Goal: Information Seeking & Learning: Learn about a topic

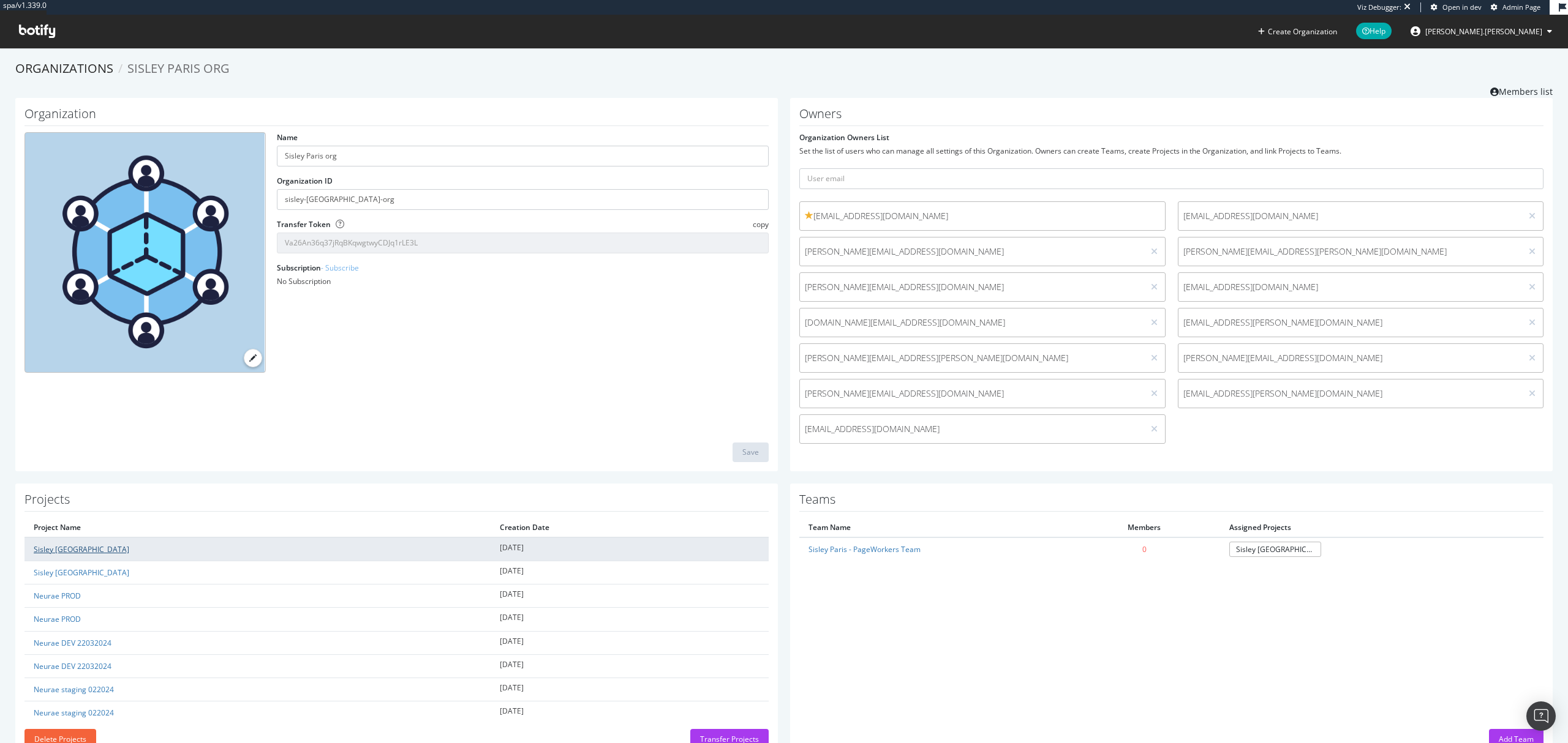
click at [59, 552] on link "Sisley [GEOGRAPHIC_DATA]" at bounding box center [81, 549] width 96 height 11
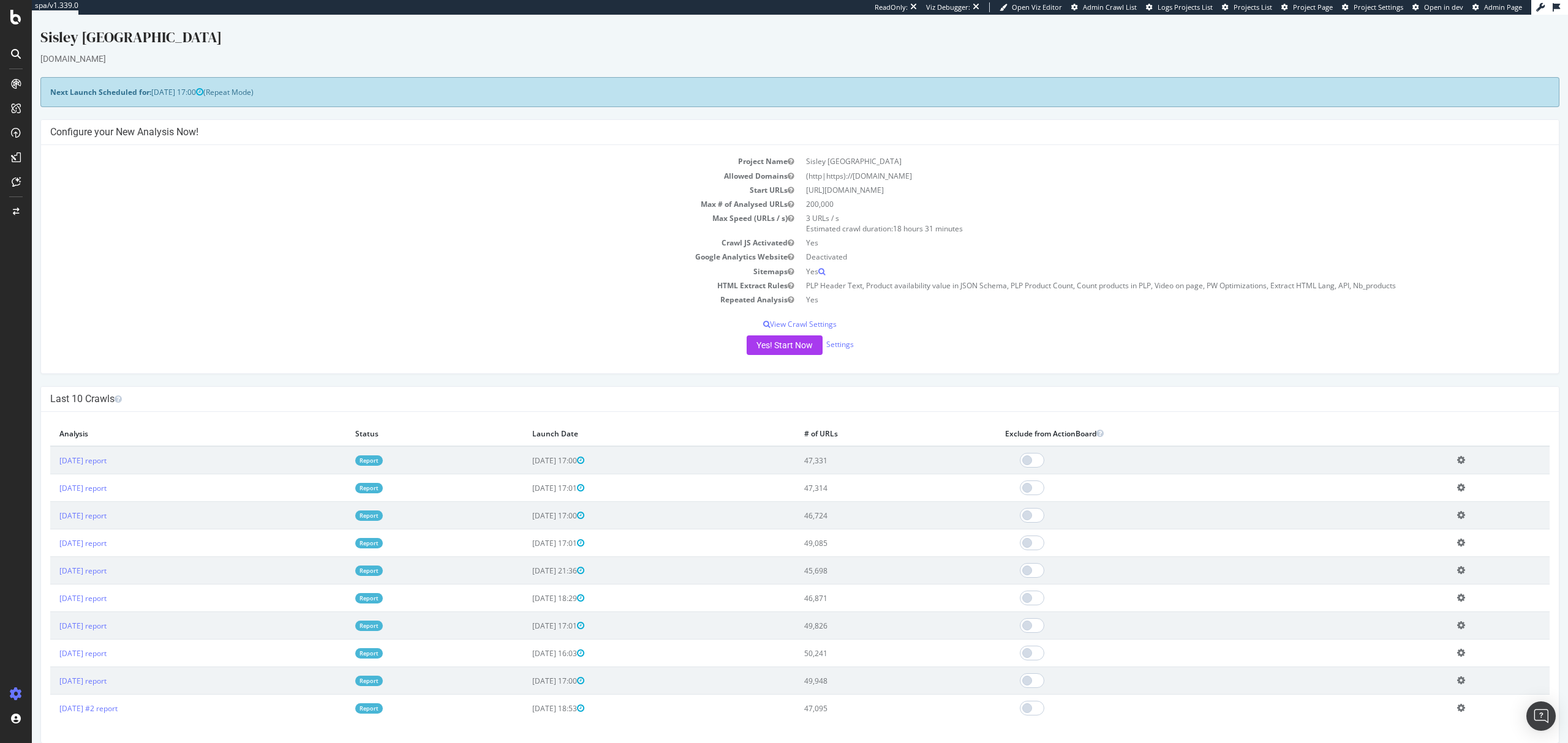
click at [383, 459] on link "Report" at bounding box center [369, 461] width 28 height 11
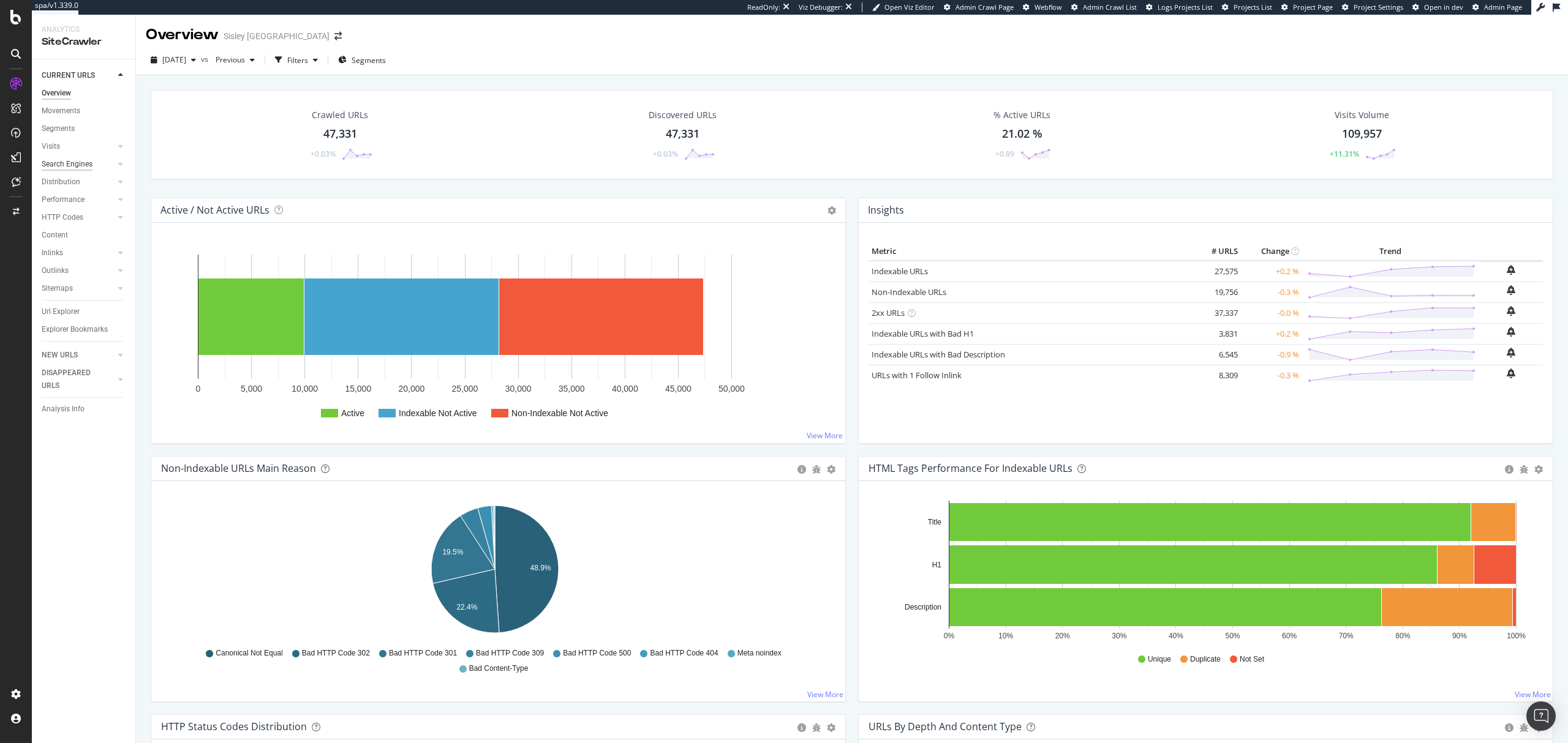
click at [72, 160] on div "Search Engines" at bounding box center [67, 164] width 51 height 13
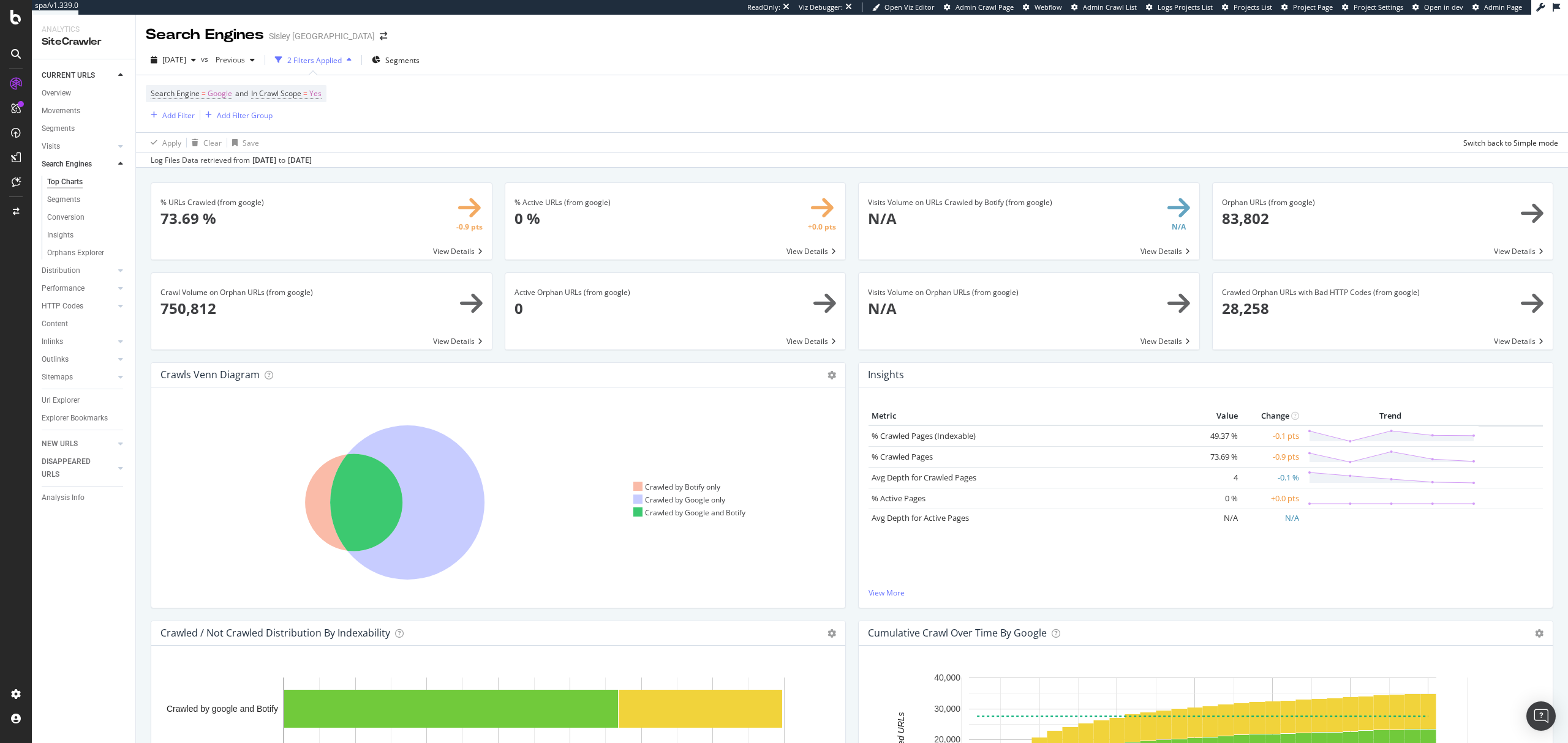
scroll to position [1216, 0]
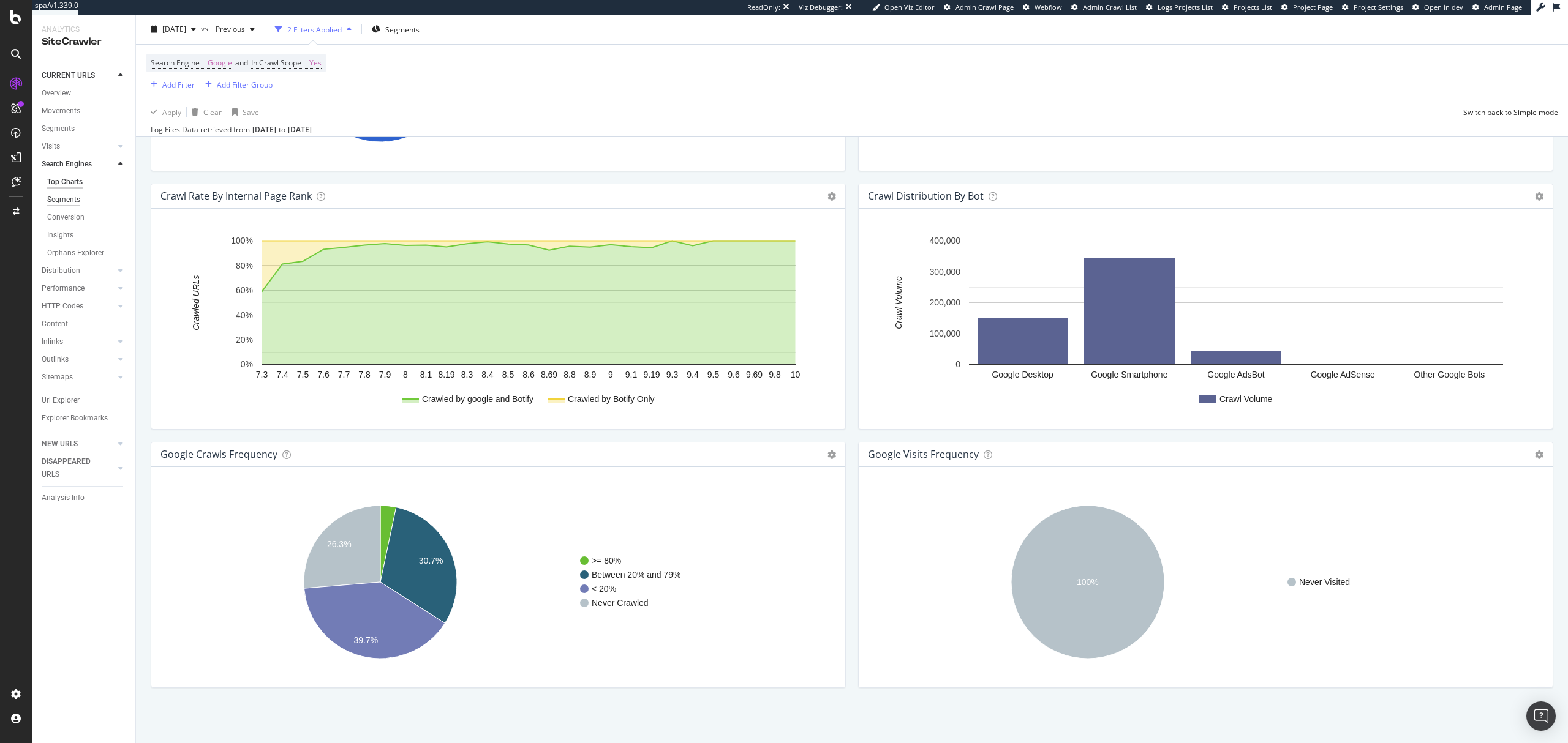
click at [68, 201] on div "Segments" at bounding box center [63, 200] width 33 height 13
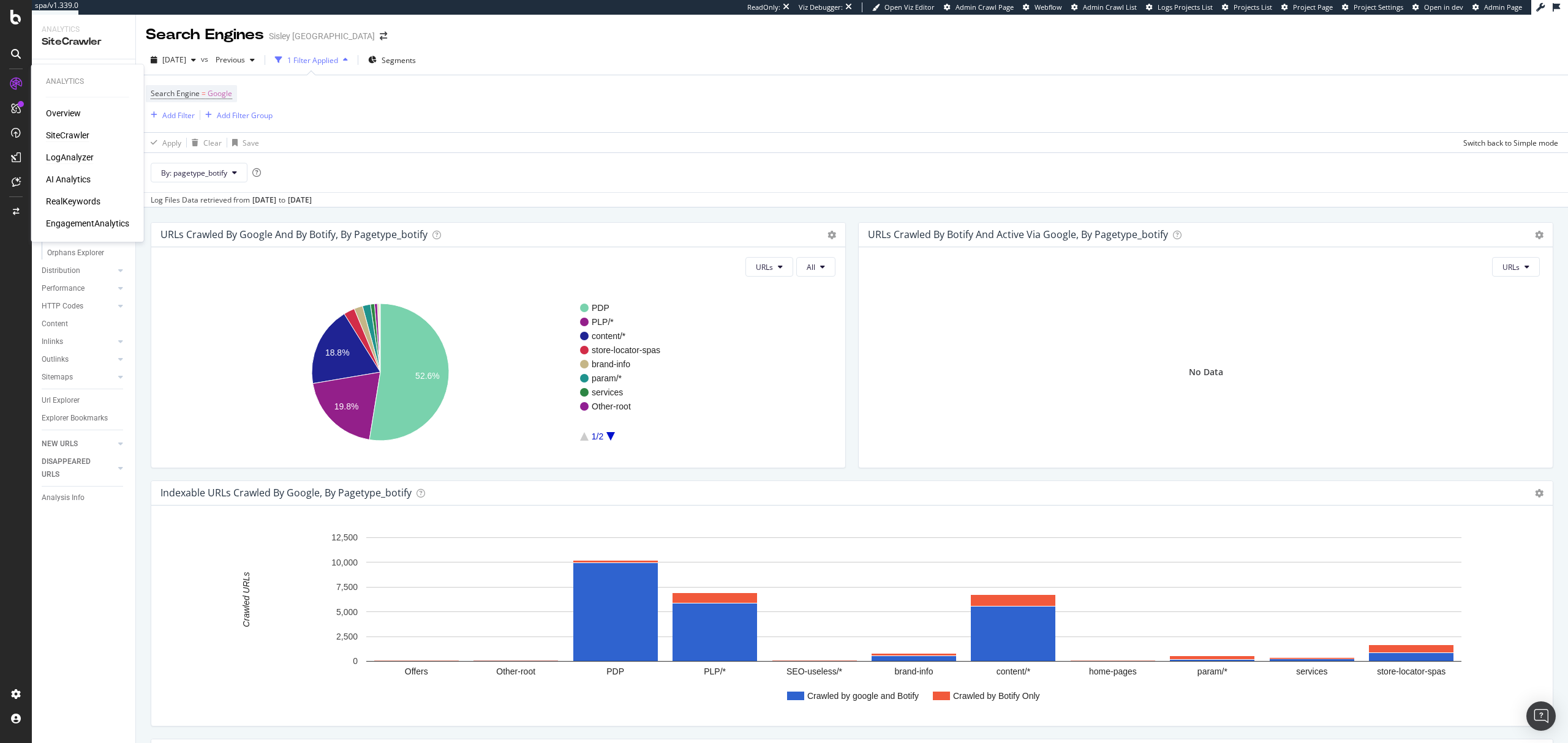
click at [81, 154] on div "LogAnalyzer" at bounding box center [69, 157] width 48 height 12
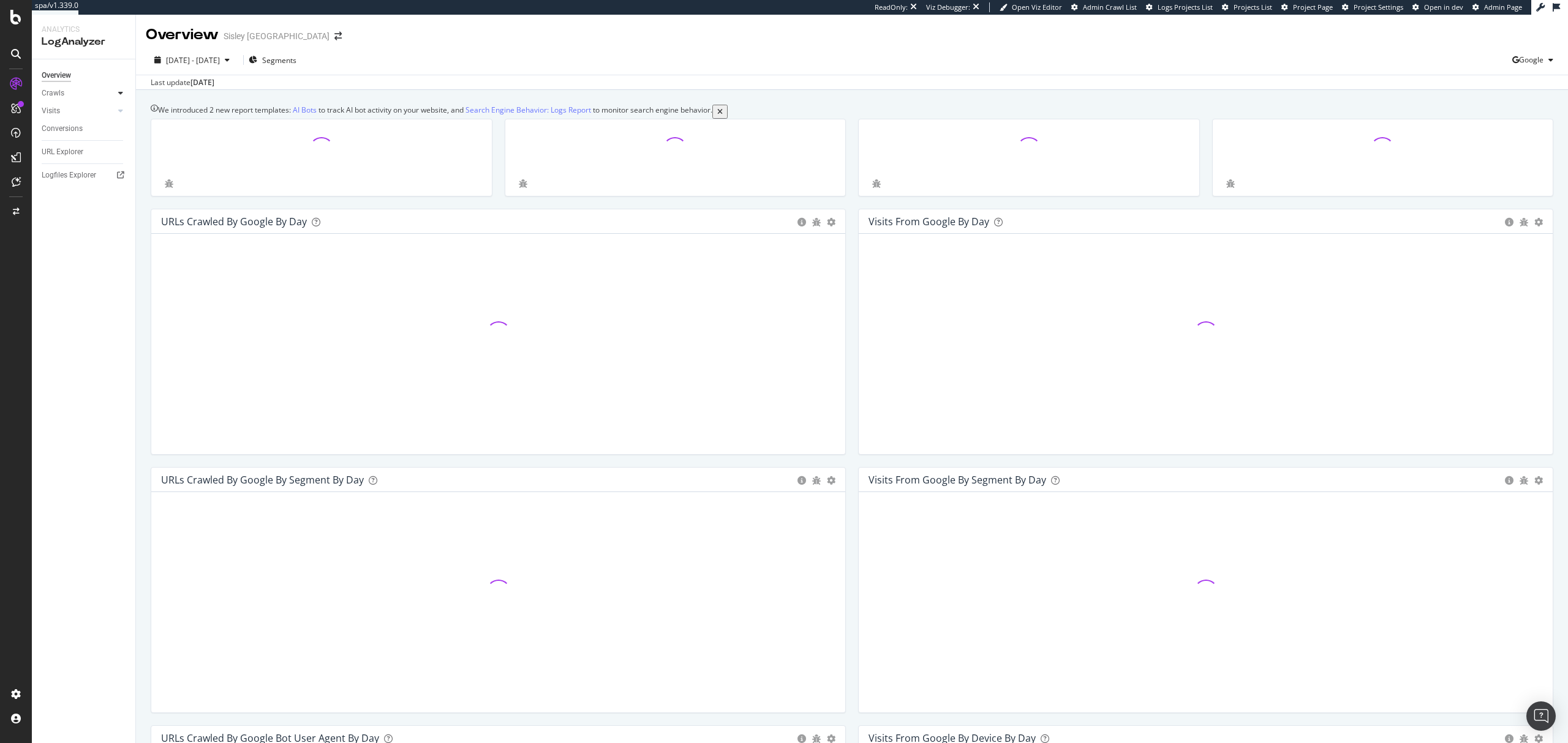
click at [116, 94] on div at bounding box center [121, 93] width 13 height 12
click at [73, 169] on div "Resources" at bounding box center [89, 176] width 94 height 15
click at [72, 172] on div "Resources" at bounding box center [64, 177] width 34 height 13
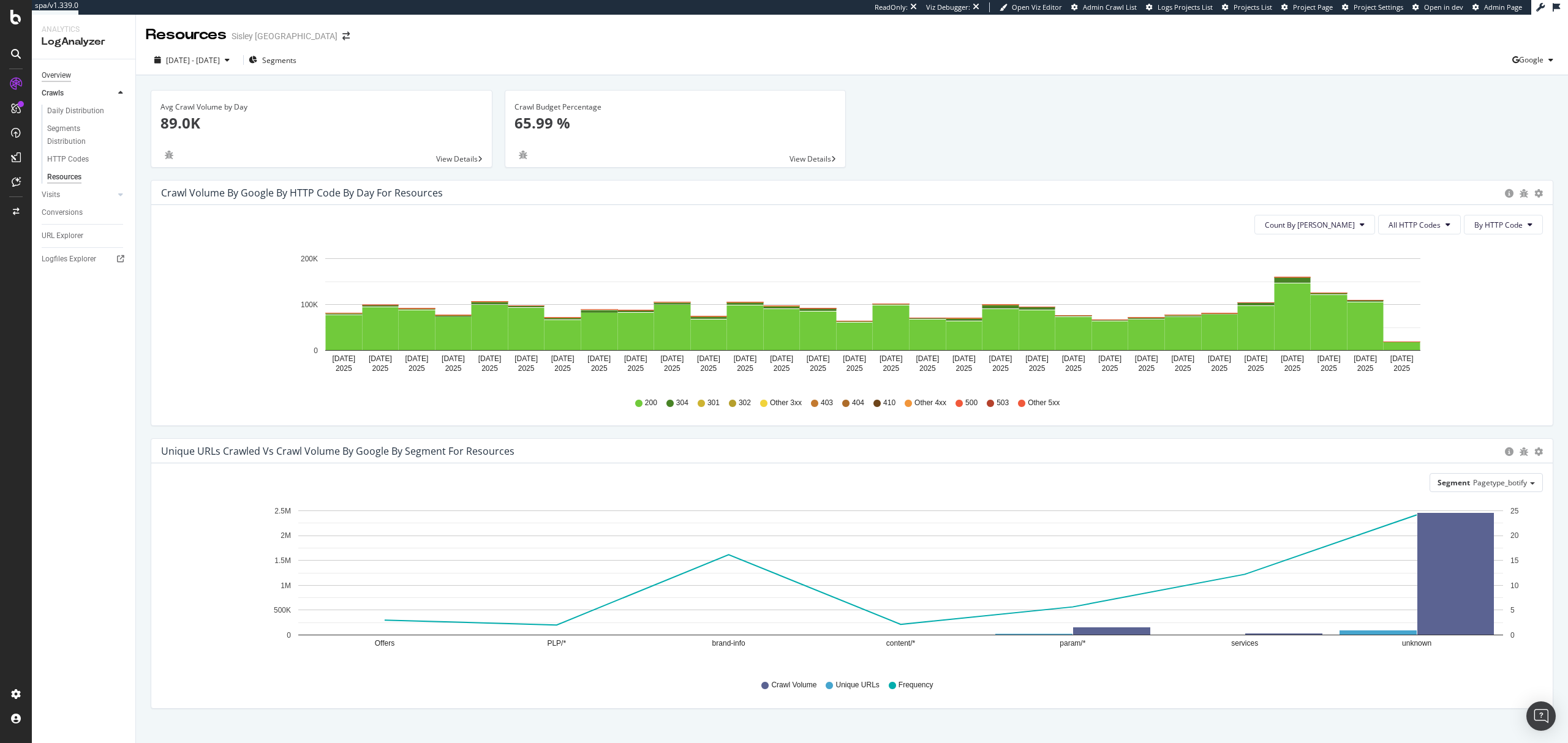
click at [61, 79] on div "Overview" at bounding box center [56, 76] width 29 height 13
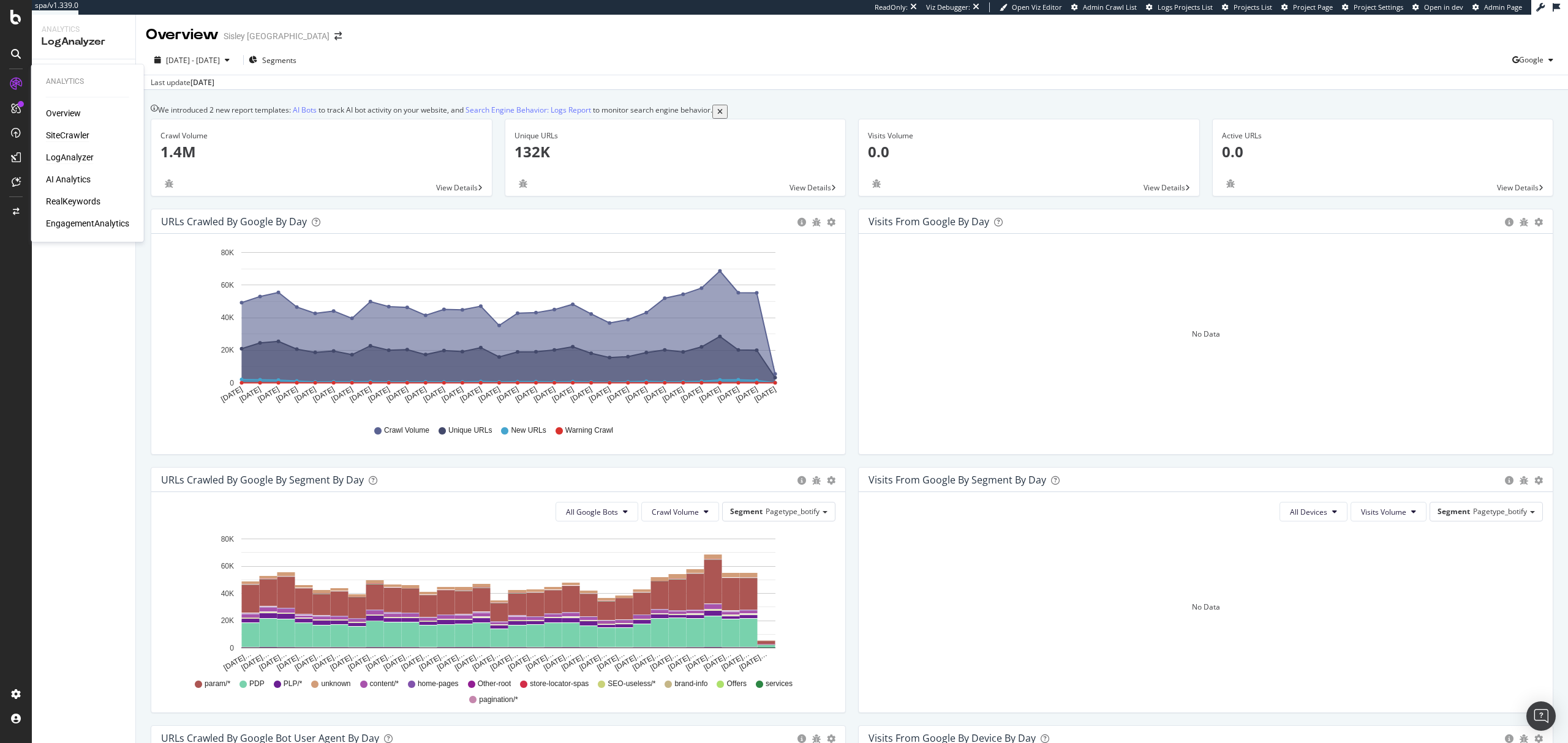
click at [68, 135] on div "SiteCrawler" at bounding box center [68, 136] width 44 height 12
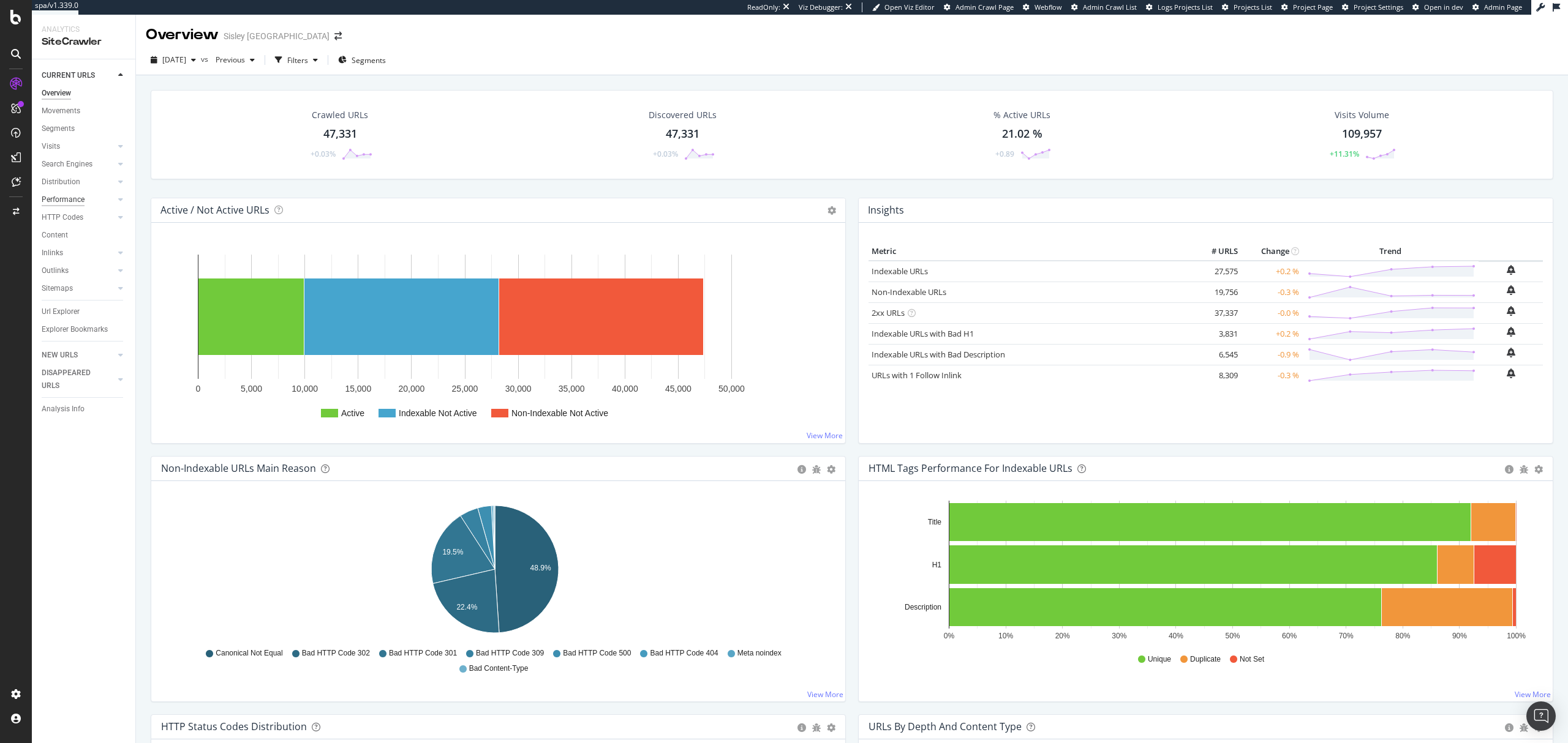
click at [67, 197] on div "Performance" at bounding box center [63, 200] width 43 height 13
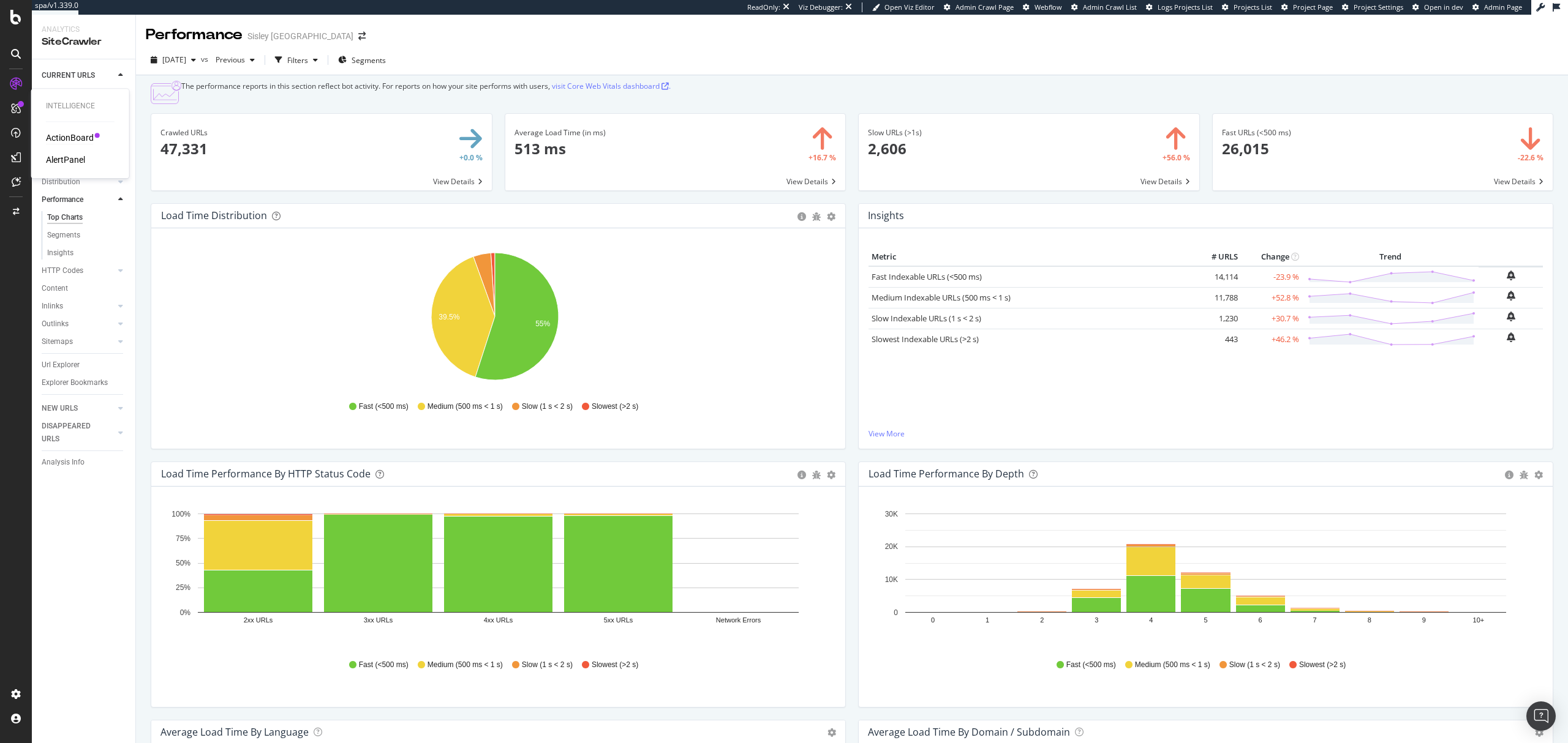
click at [67, 136] on div "ActionBoard" at bounding box center [69, 138] width 48 height 12
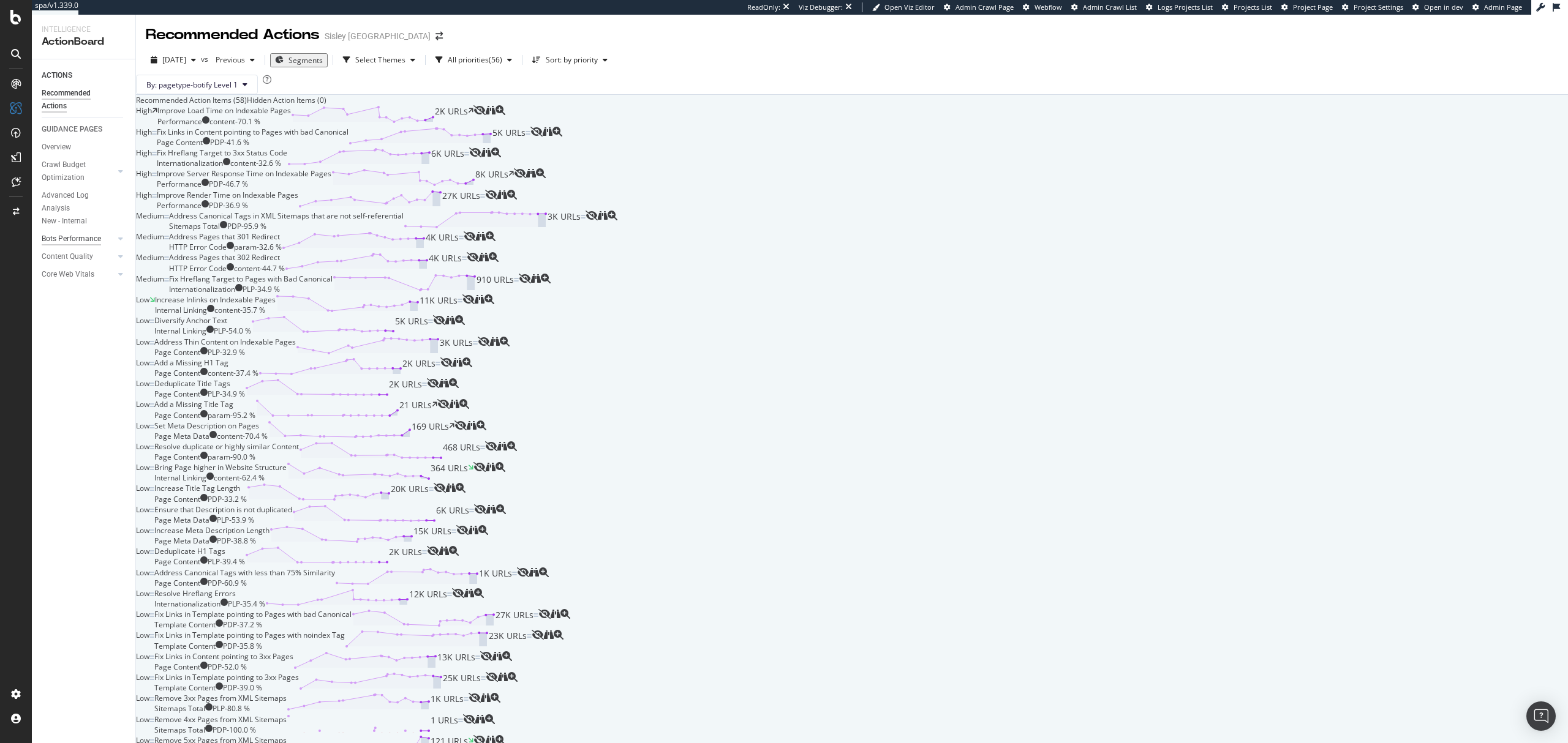
click at [89, 238] on div "Bots Performance" at bounding box center [71, 239] width 59 height 13
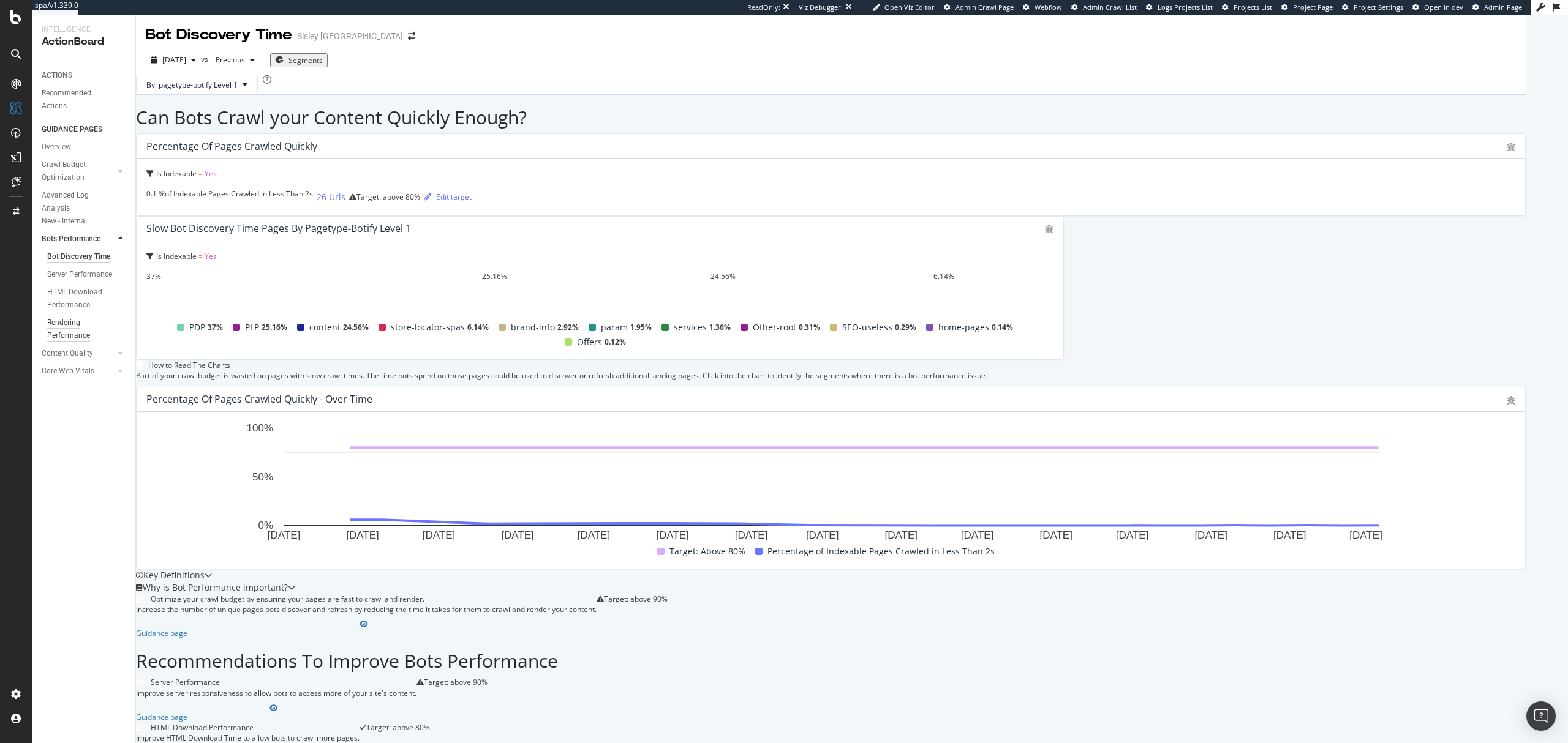
click at [76, 321] on div "Rendering Performance" at bounding box center [81, 329] width 69 height 26
